Goal: Use online tool/utility: Utilize a website feature to perform a specific function

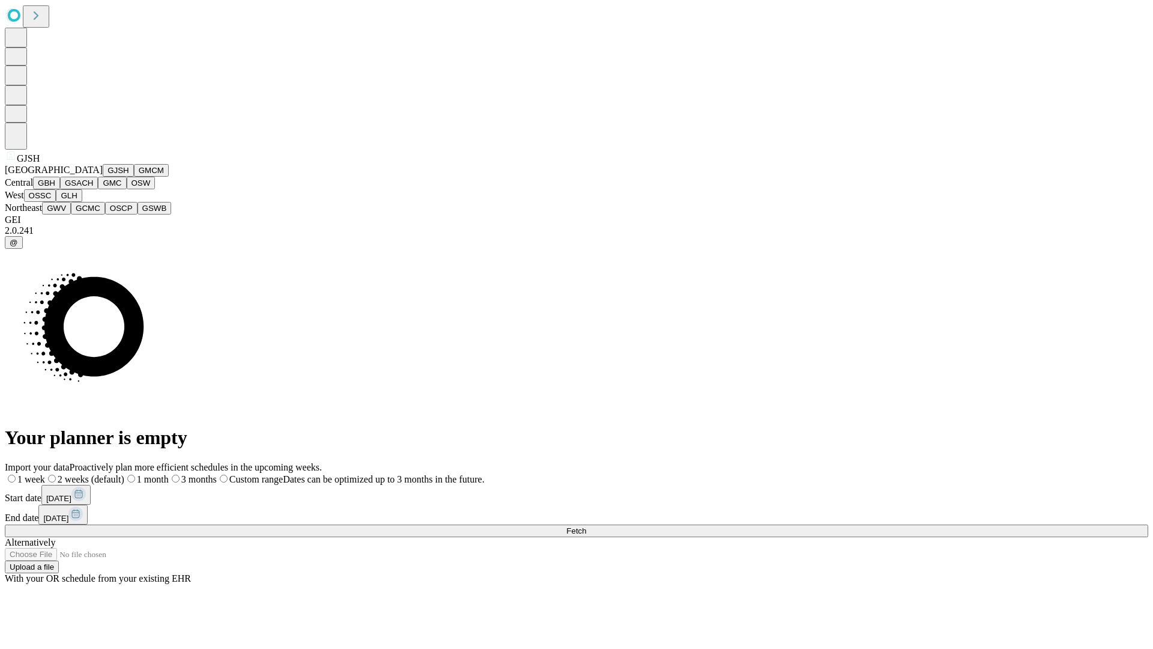
click at [103, 177] on button "GJSH" at bounding box center [118, 170] width 31 height 13
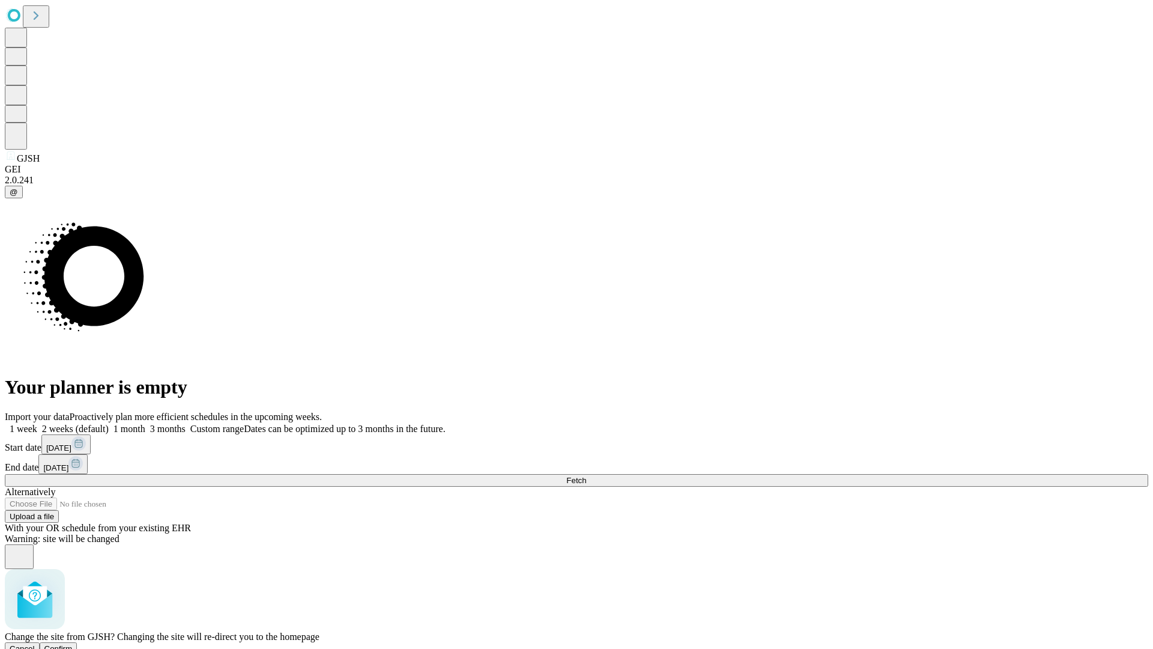
click at [73, 644] on span "Confirm" at bounding box center [58, 648] width 28 height 9
click at [109, 424] on label "2 weeks (default)" at bounding box center [72, 429] width 71 height 10
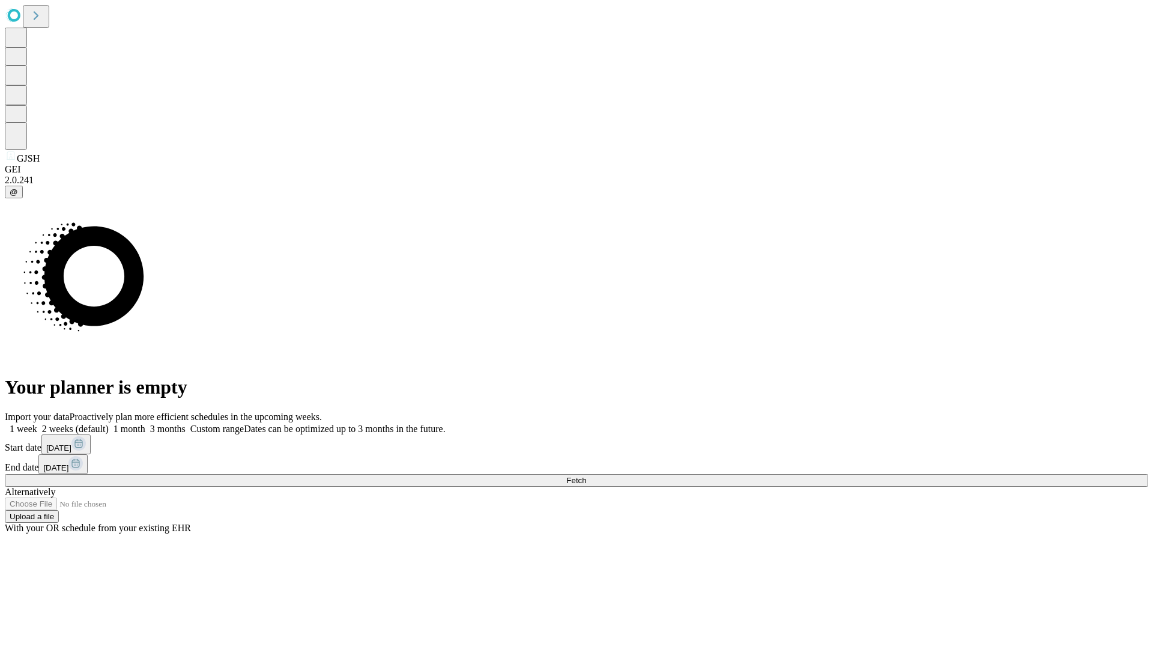
click at [586, 476] on span "Fetch" at bounding box center [577, 480] width 20 height 9
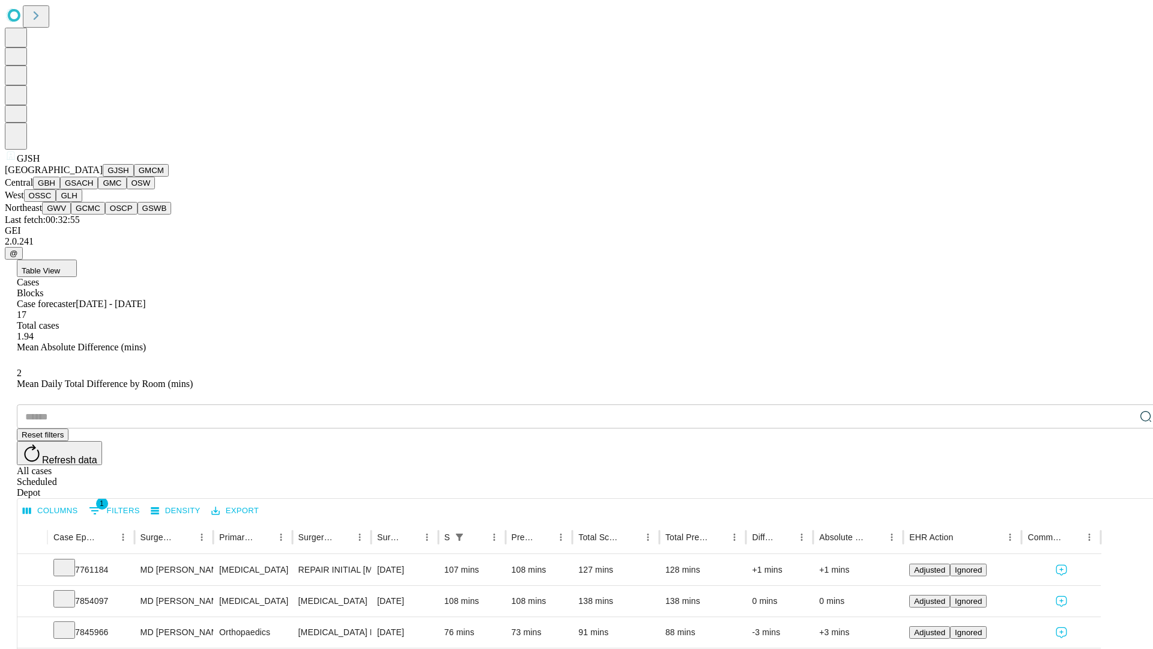
click at [134, 177] on button "GMCM" at bounding box center [151, 170] width 35 height 13
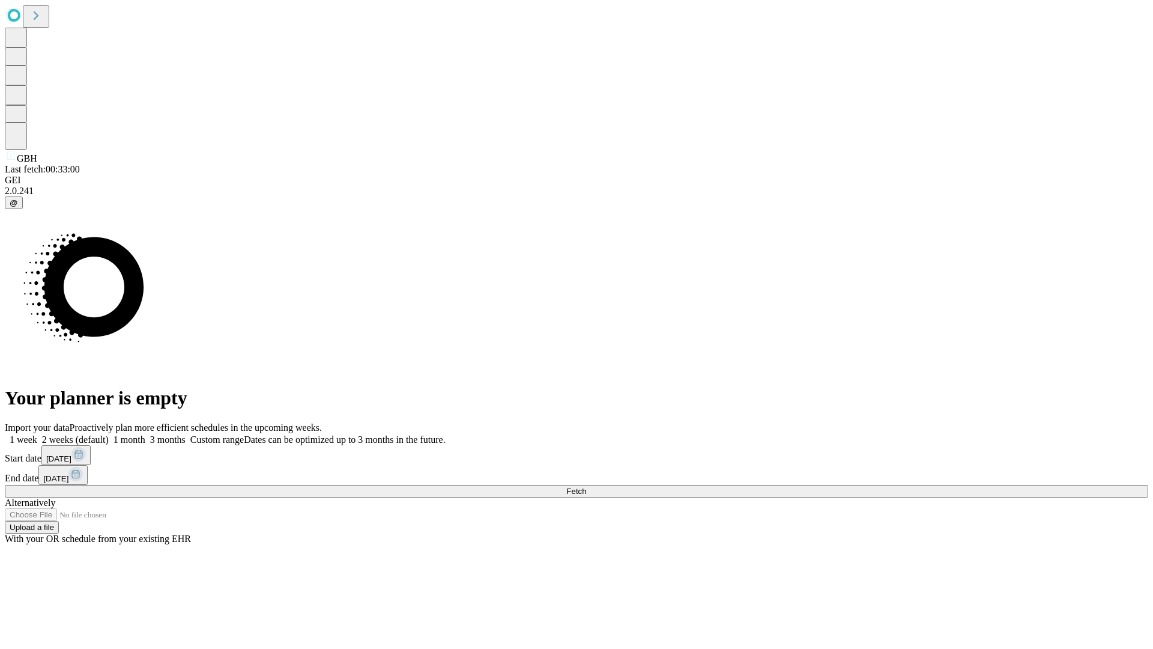
click at [109, 434] on label "2 weeks (default)" at bounding box center [72, 439] width 71 height 10
click at [586, 487] on span "Fetch" at bounding box center [577, 491] width 20 height 9
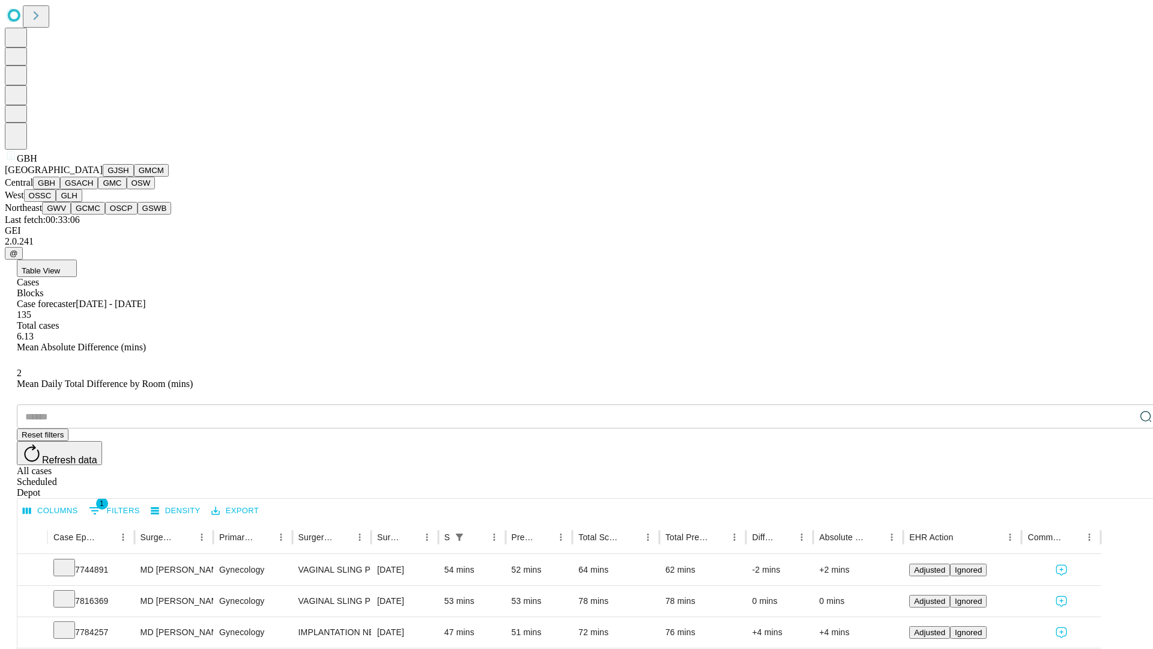
click at [93, 189] on button "GSACH" at bounding box center [79, 183] width 38 height 13
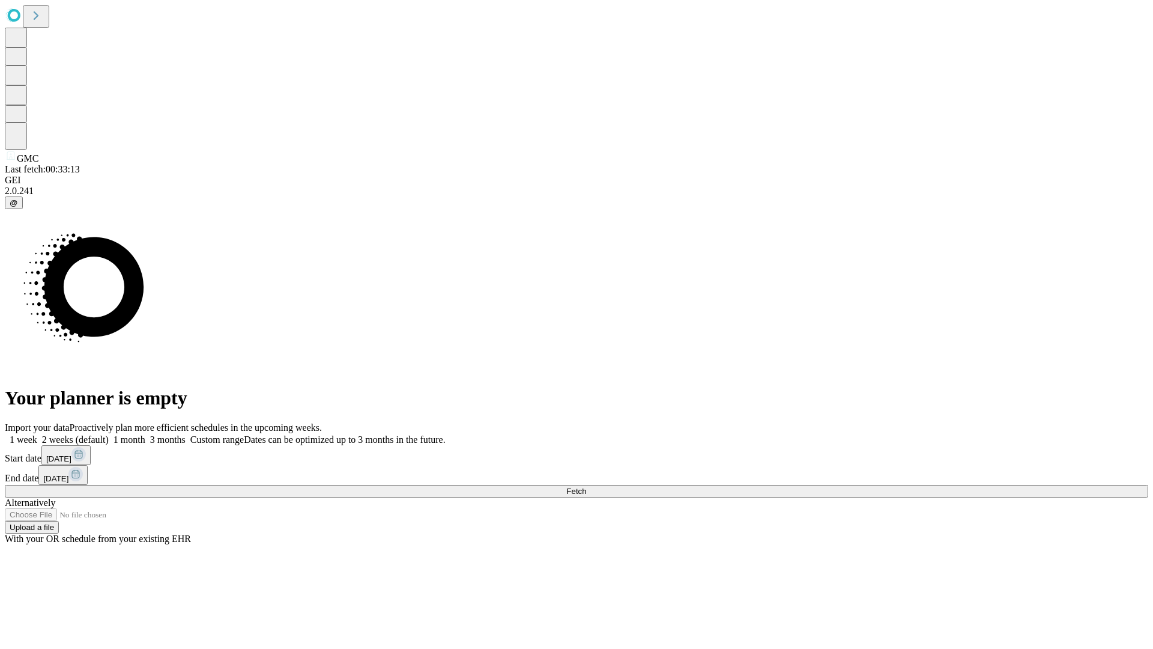
click at [109, 434] on label "2 weeks (default)" at bounding box center [72, 439] width 71 height 10
click at [586, 487] on span "Fetch" at bounding box center [577, 491] width 20 height 9
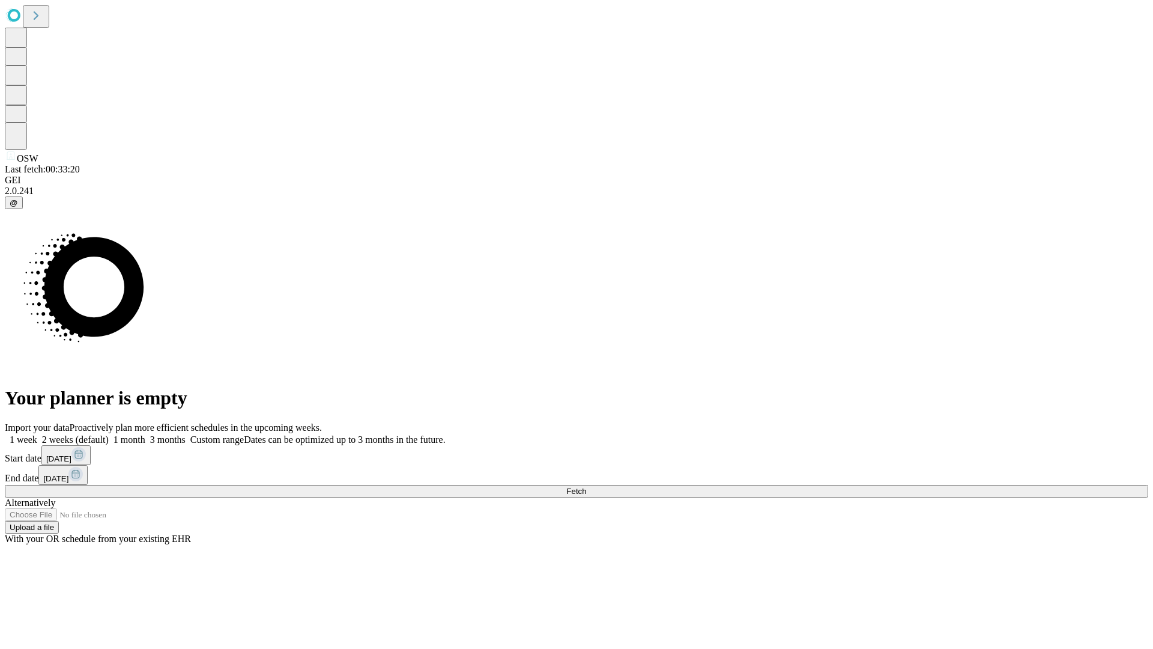
click at [109, 434] on label "2 weeks (default)" at bounding box center [72, 439] width 71 height 10
click at [586, 487] on span "Fetch" at bounding box center [577, 491] width 20 height 9
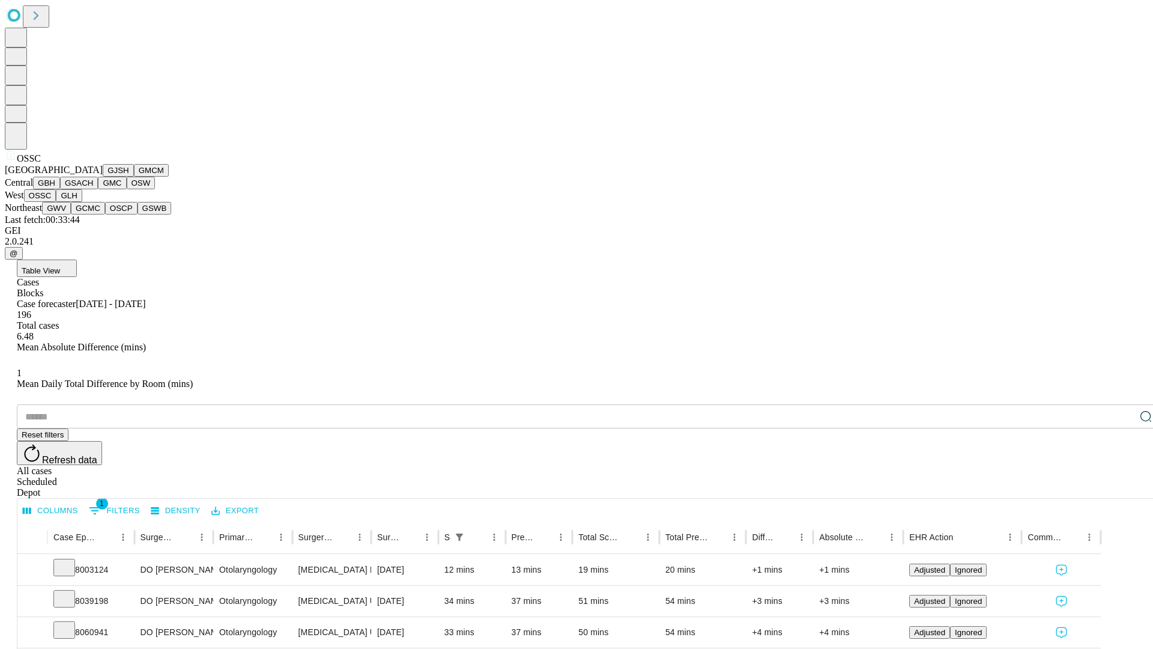
click at [82, 202] on button "GLH" at bounding box center [69, 195] width 26 height 13
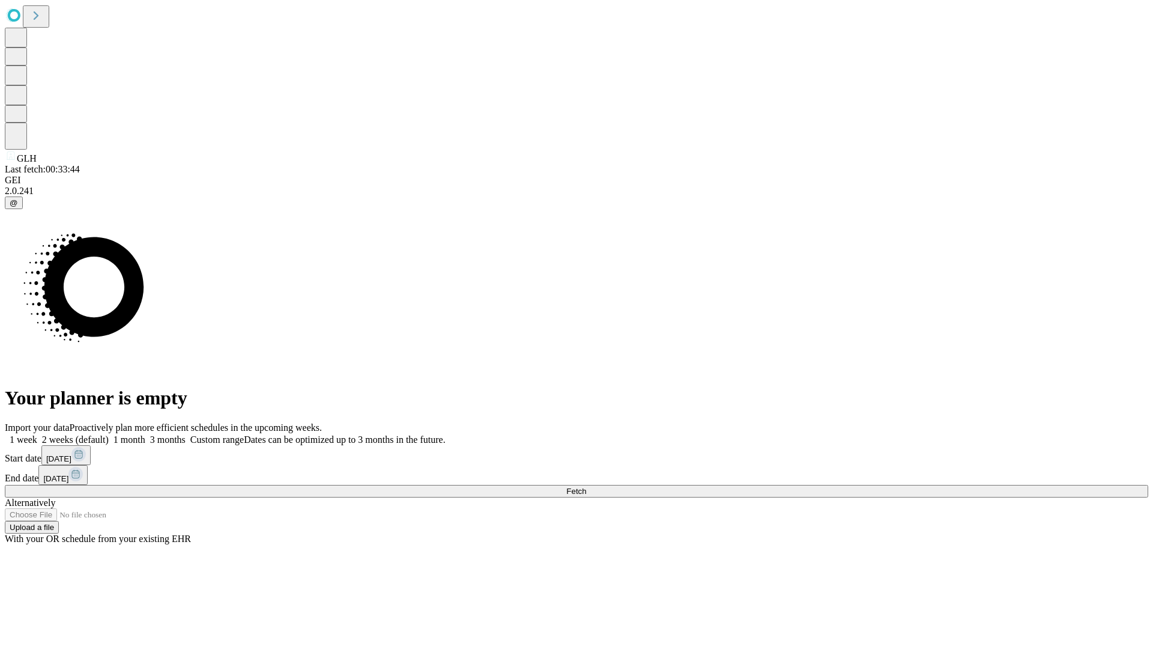
click at [109, 434] on label "2 weeks (default)" at bounding box center [72, 439] width 71 height 10
click at [586, 487] on span "Fetch" at bounding box center [577, 491] width 20 height 9
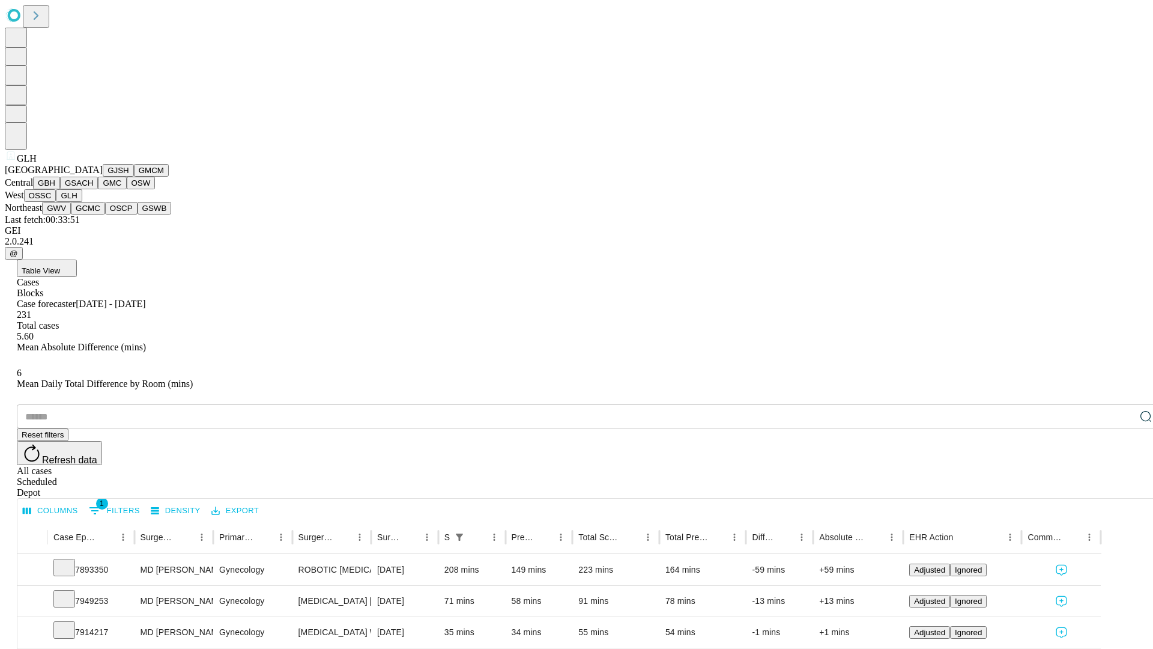
click at [71, 214] on button "GWV" at bounding box center [56, 208] width 29 height 13
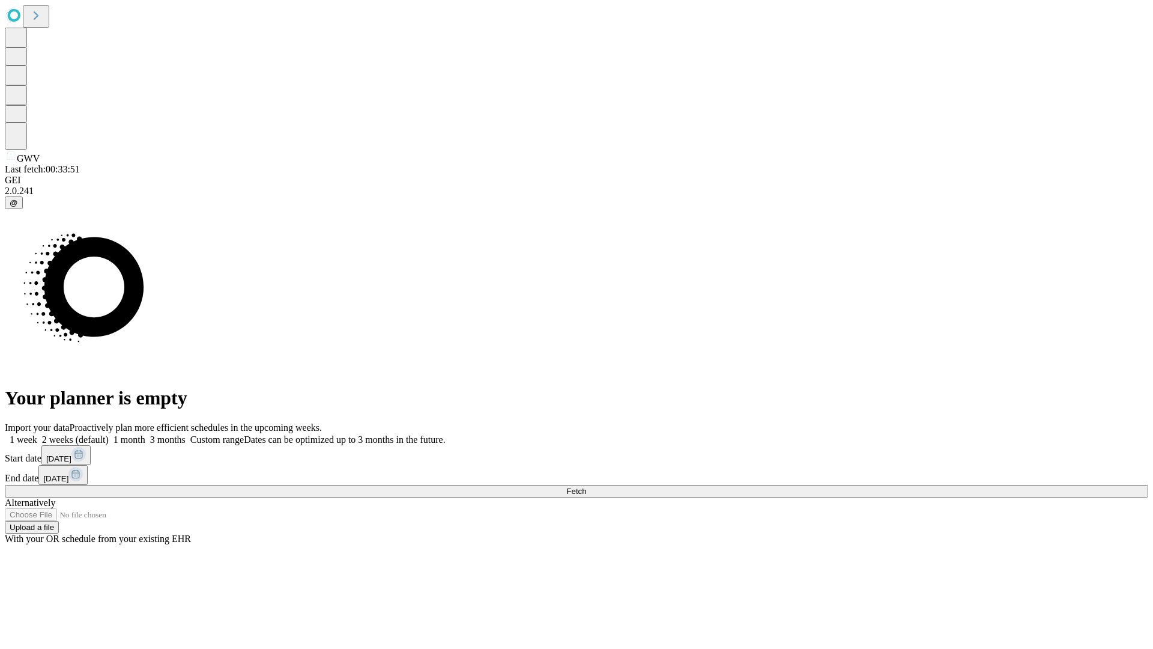
click at [109, 434] on label "2 weeks (default)" at bounding box center [72, 439] width 71 height 10
click at [586, 487] on span "Fetch" at bounding box center [577, 491] width 20 height 9
